Goal: Information Seeking & Learning: Learn about a topic

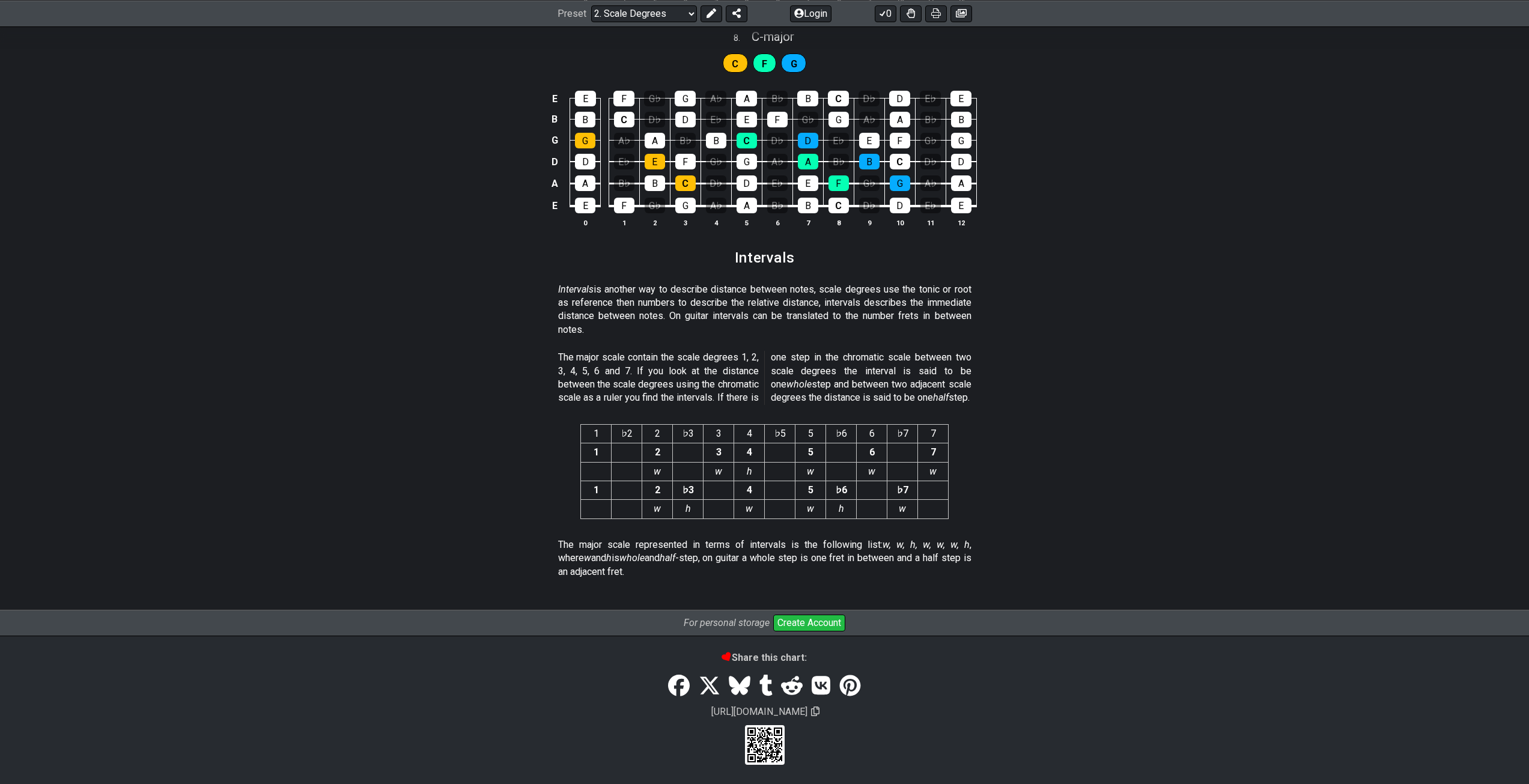
scroll to position [2894, 0]
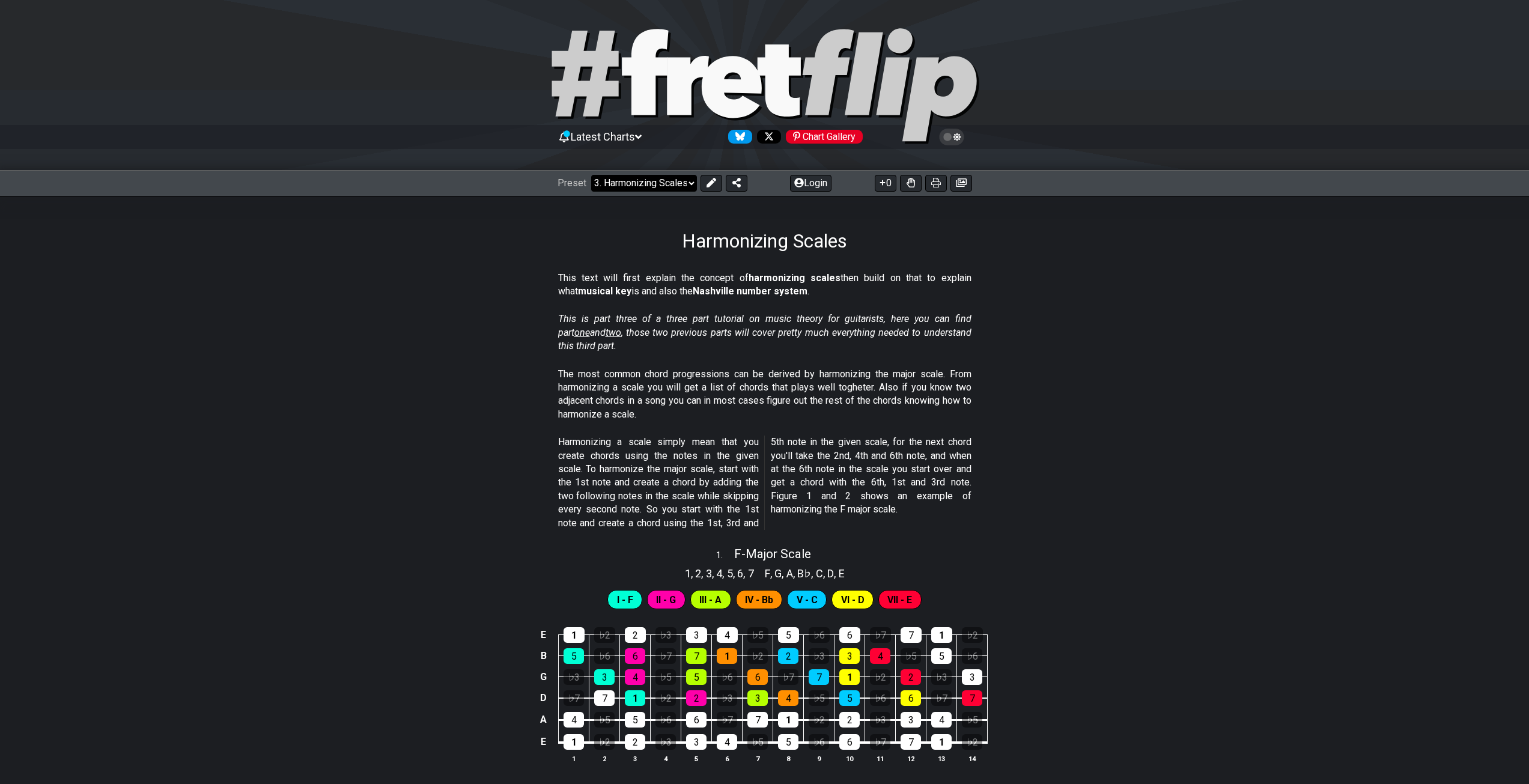
click at [613, 180] on select "Welcome to #fretflip! Initial Preset Custom Preset Minor Pentatonic Major Penta…" at bounding box center [644, 183] width 105 height 16
click at [949, 321] on em "This is part three of a three part tutorial on music theory for guitarists, her…" at bounding box center [764, 332] width 413 height 39
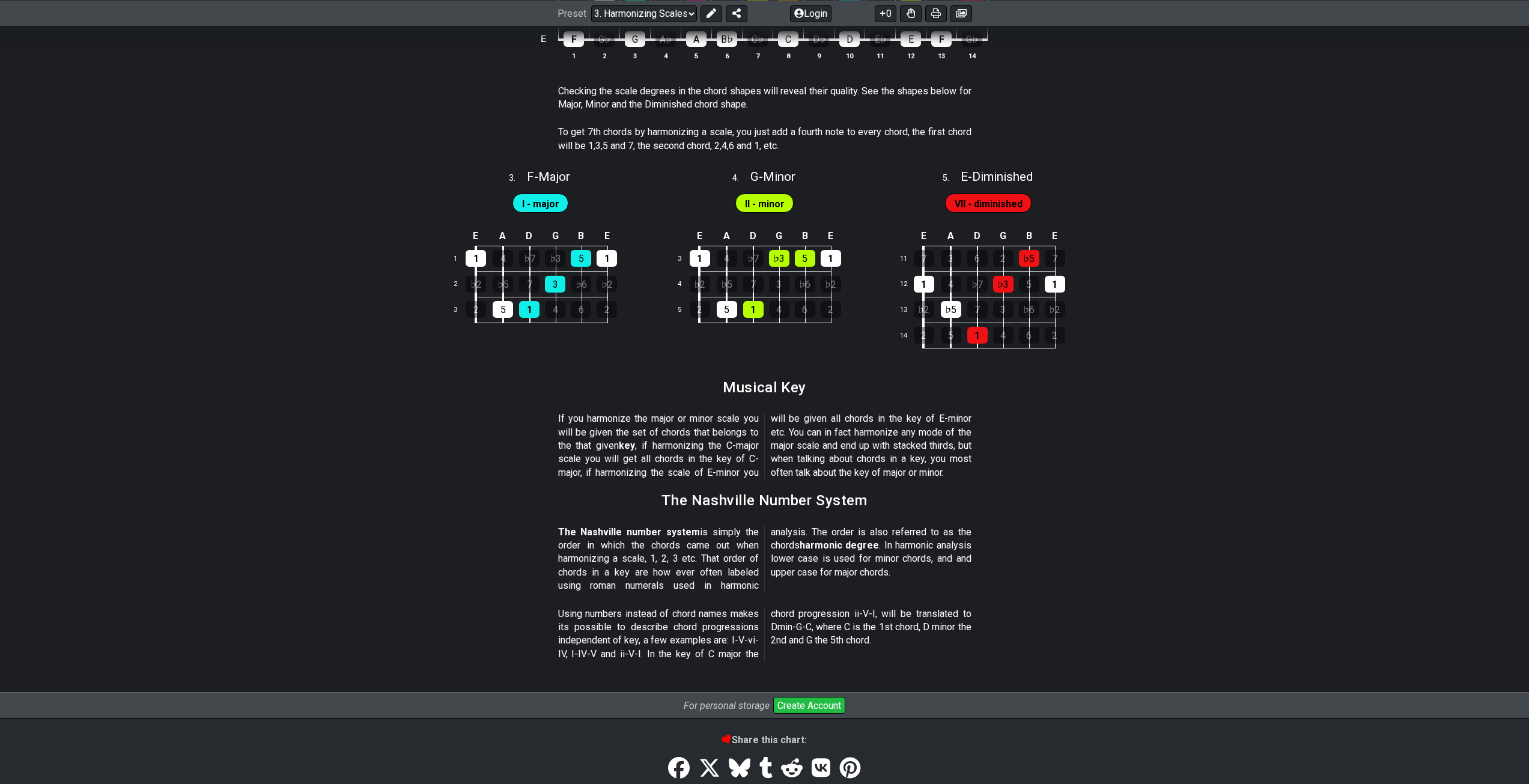
scroll to position [1141, 0]
